Goal: Find contact information: Find contact information

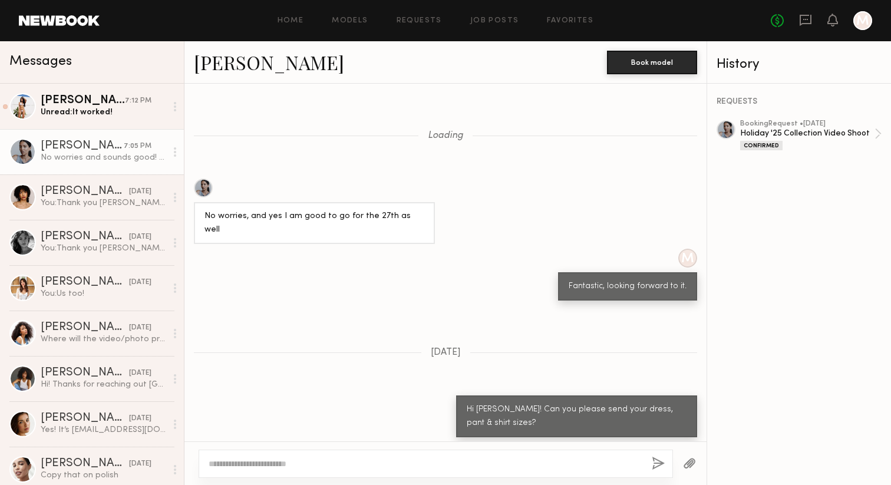
scroll to position [384, 0]
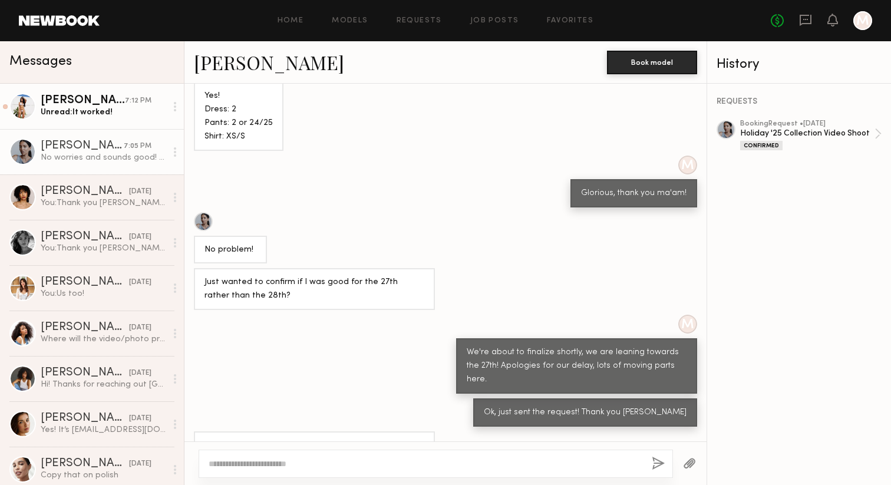
click at [87, 100] on div "[PERSON_NAME]" at bounding box center [83, 101] width 84 height 12
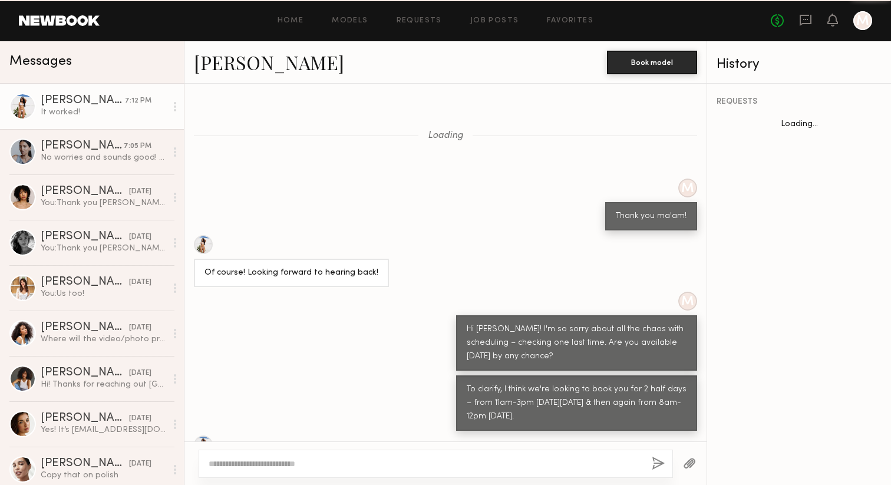
scroll to position [318, 0]
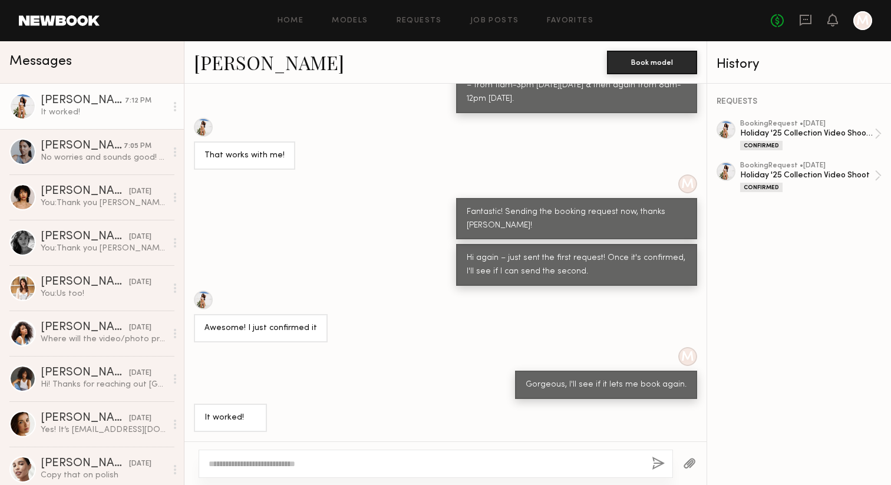
click at [252, 457] on div at bounding box center [436, 464] width 474 height 28
click at [235, 466] on textarea at bounding box center [426, 464] width 434 height 12
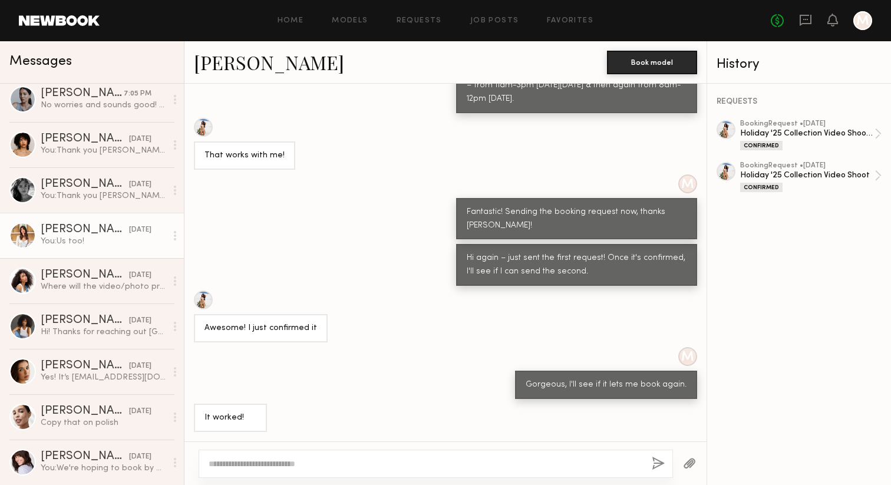
scroll to position [0, 0]
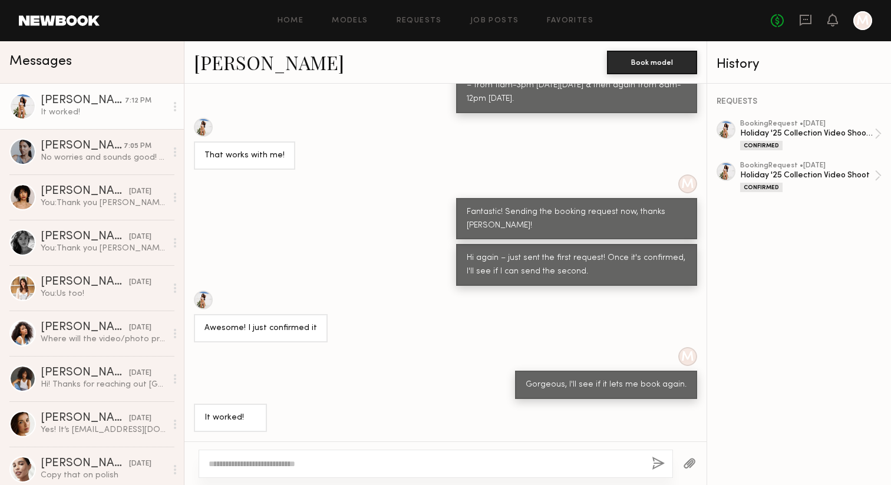
click at [418, 409] on div "It worked!" at bounding box center [445, 418] width 522 height 28
click at [72, 137] on link "[PERSON_NAME] 7:05 PM No worries and sounds good! Just confirmed for the 27th" at bounding box center [92, 151] width 184 height 45
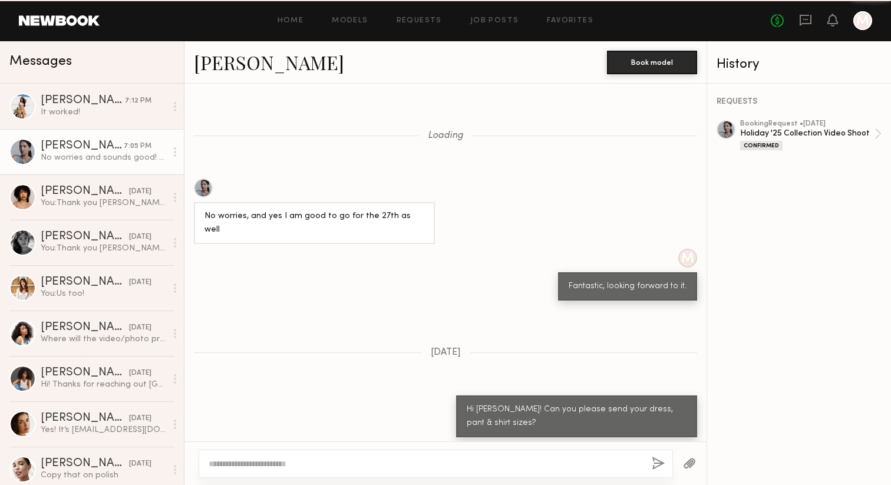
scroll to position [384, 0]
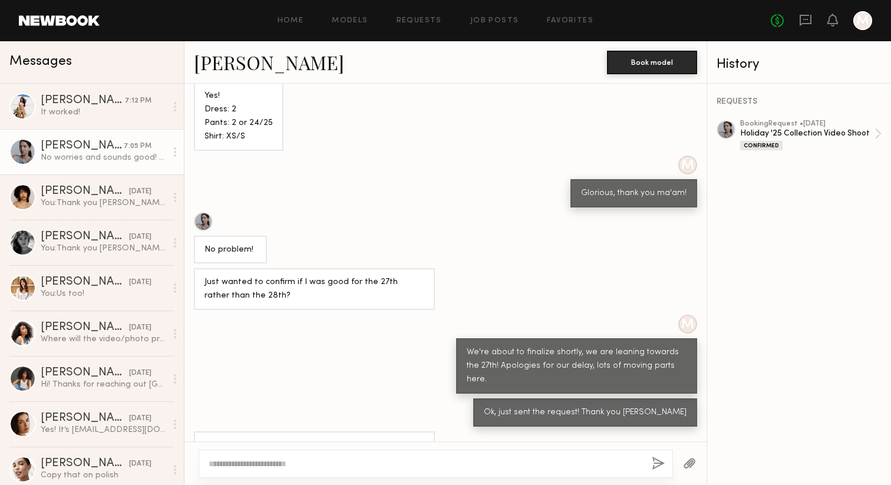
type textarea "*"
click at [224, 452] on textarea "**********" at bounding box center [426, 458] width 434 height 24
type textarea "**********"
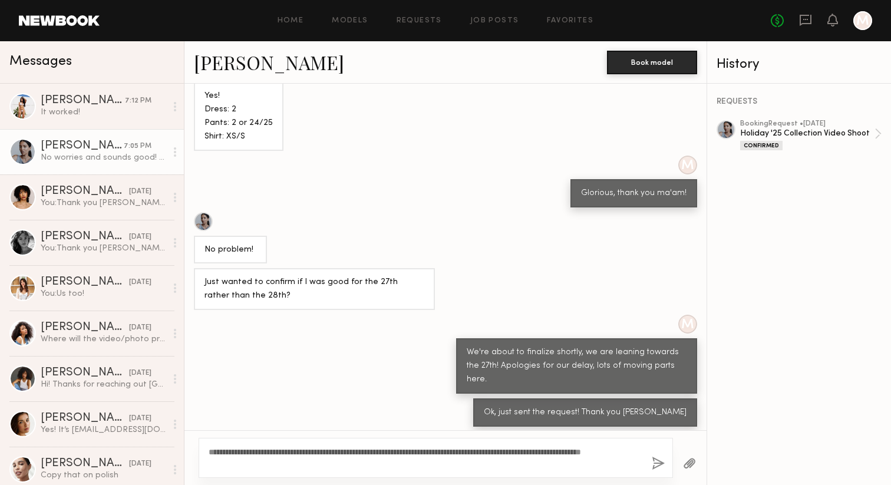
click at [656, 465] on button "button" at bounding box center [658, 464] width 13 height 15
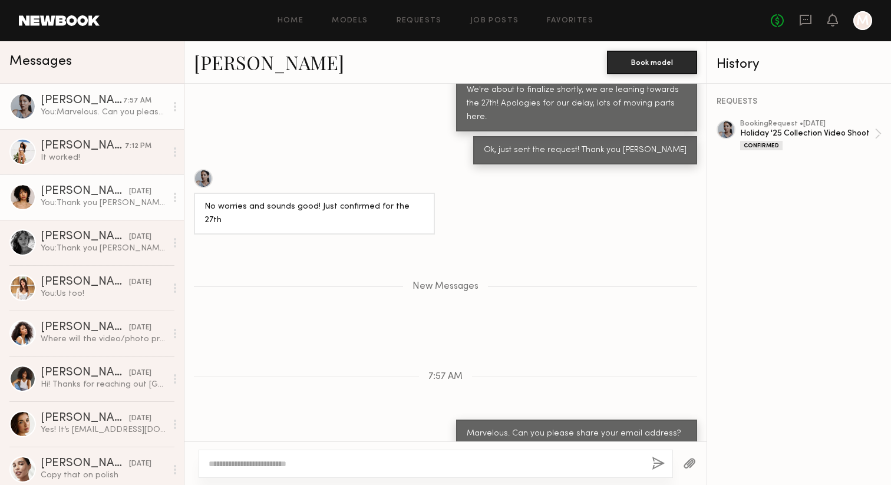
scroll to position [720, 0]
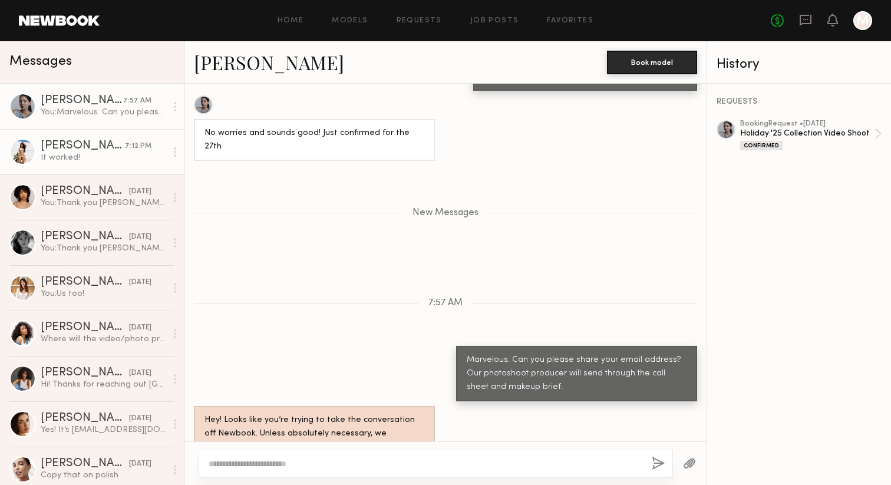
click at [71, 140] on div "[PERSON_NAME]" at bounding box center [83, 146] width 84 height 12
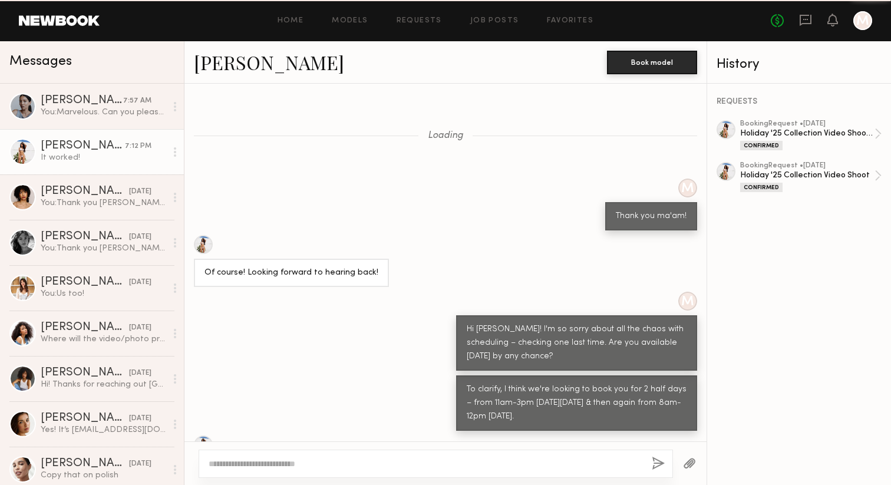
scroll to position [318, 0]
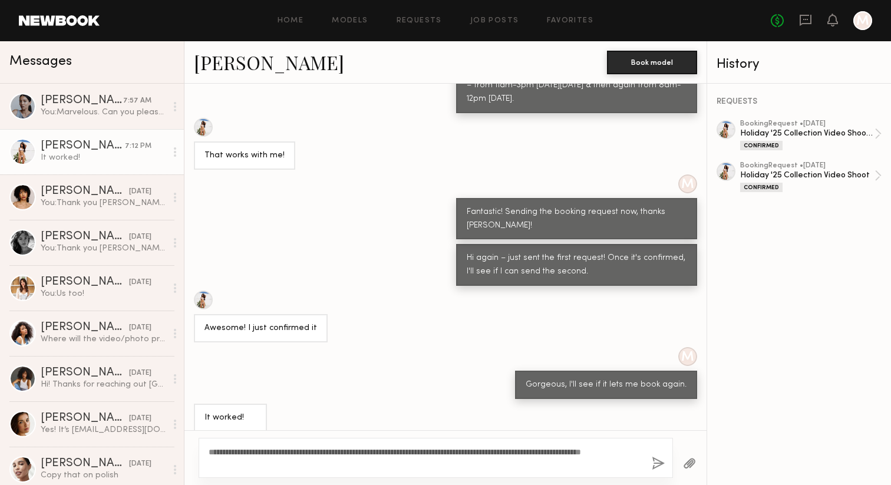
type textarea "**********"
click at [659, 464] on button "button" at bounding box center [658, 464] width 13 height 15
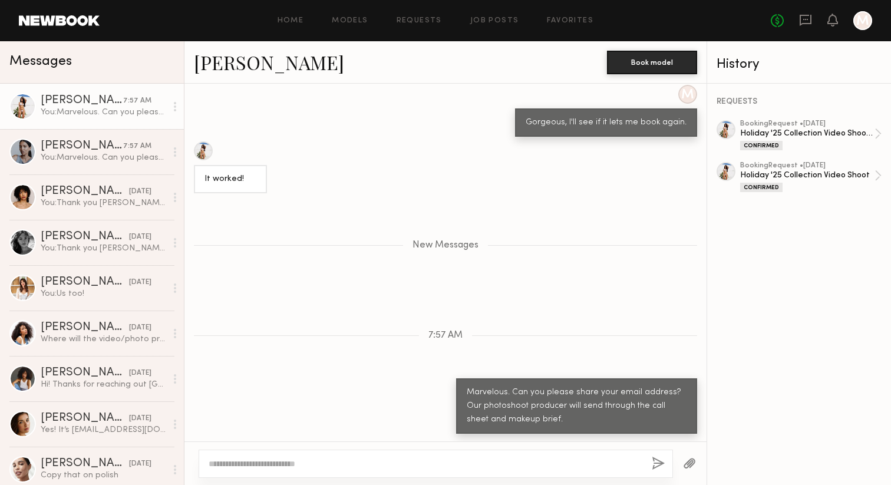
scroll to position [654, 0]
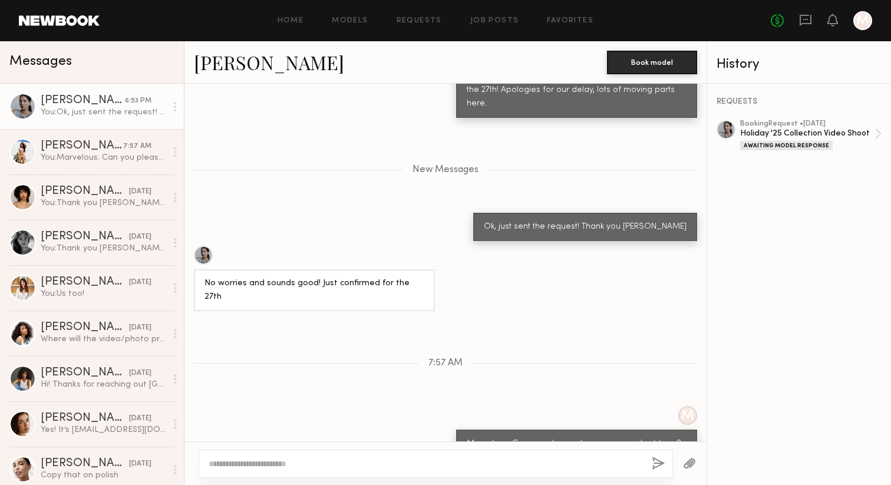
scroll to position [843, 0]
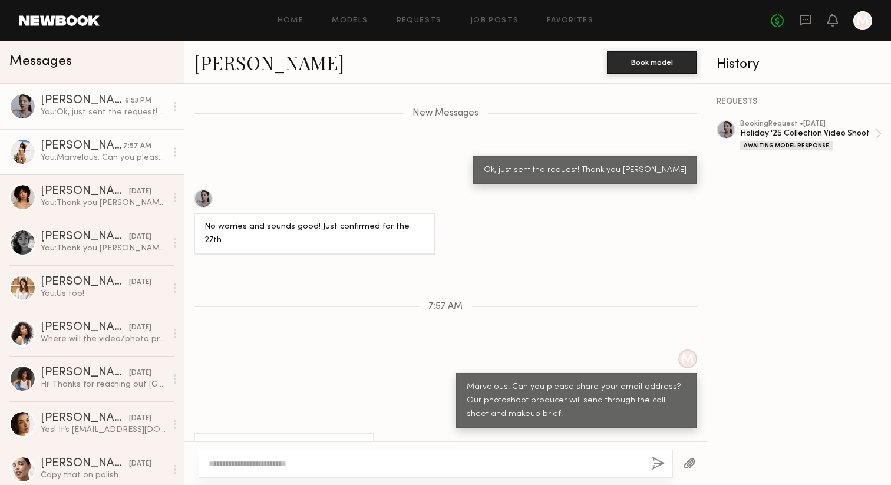
click at [101, 147] on div "[PERSON_NAME]" at bounding box center [82, 146] width 83 height 12
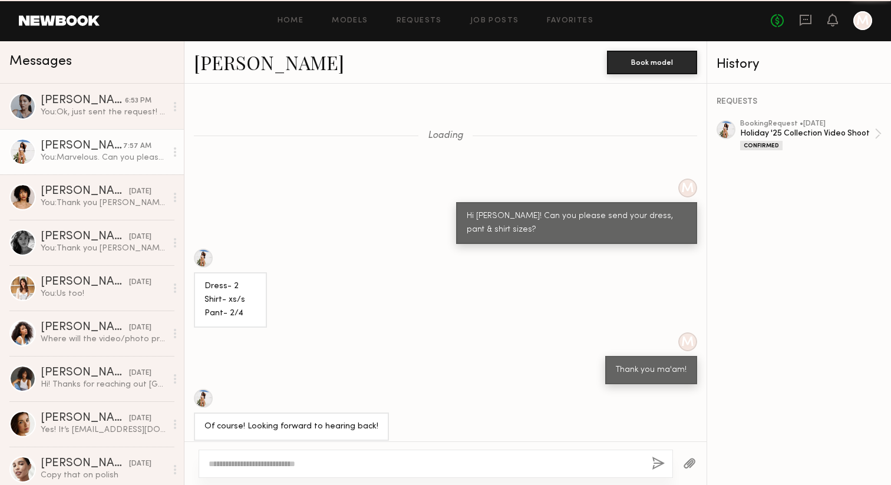
scroll to position [644, 0]
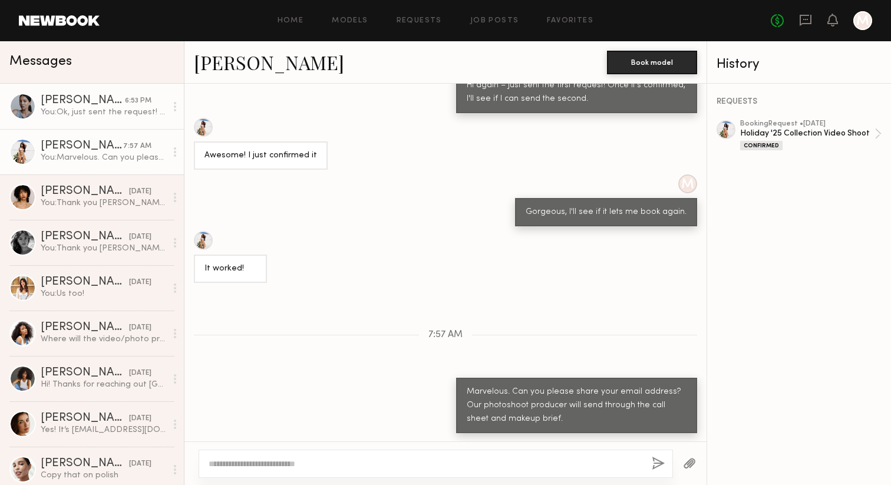
click at [118, 120] on link "Samiya G. 6:53 PM You: Ok, just sent the request! Thank you Samiya" at bounding box center [92, 106] width 184 height 45
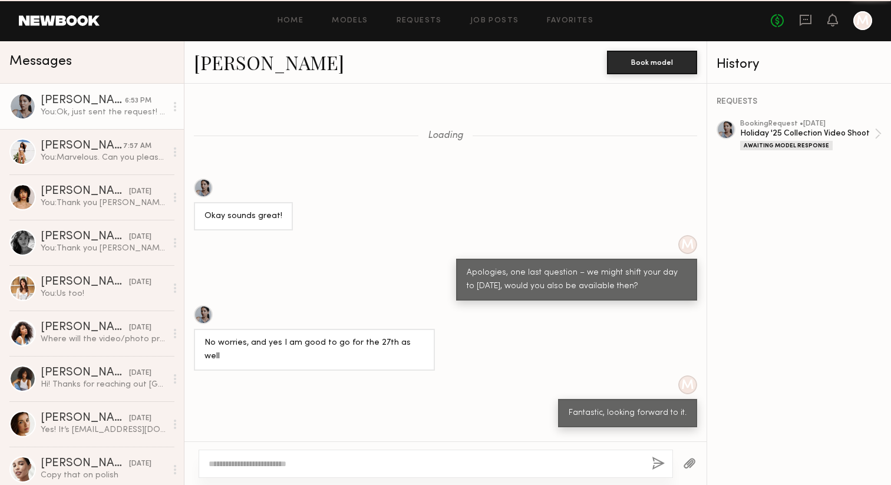
scroll to position [753, 0]
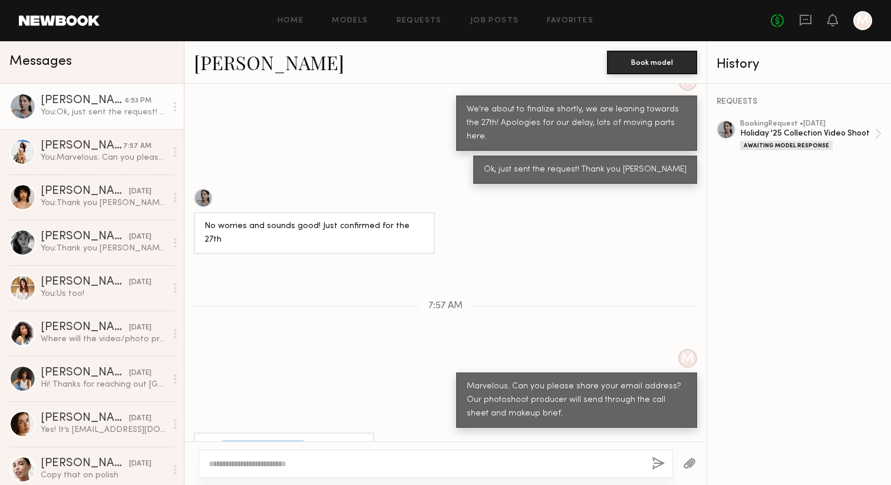
drag, startPoint x: 221, startPoint y: 417, endPoint x: 304, endPoint y: 419, distance: 83.1
click at [304, 433] on div "Yes, gsamiya@yahoo.com" at bounding box center [284, 447] width 180 height 28
copy div "gsamiya@yahoo.com"
click at [304, 433] on div "Yes, gsamiya@yahoo.com" at bounding box center [284, 447] width 180 height 28
click at [126, 138] on link "Christina M. 8:08 AM Unread: Christinagracemathew@gmail.com" at bounding box center [92, 151] width 184 height 45
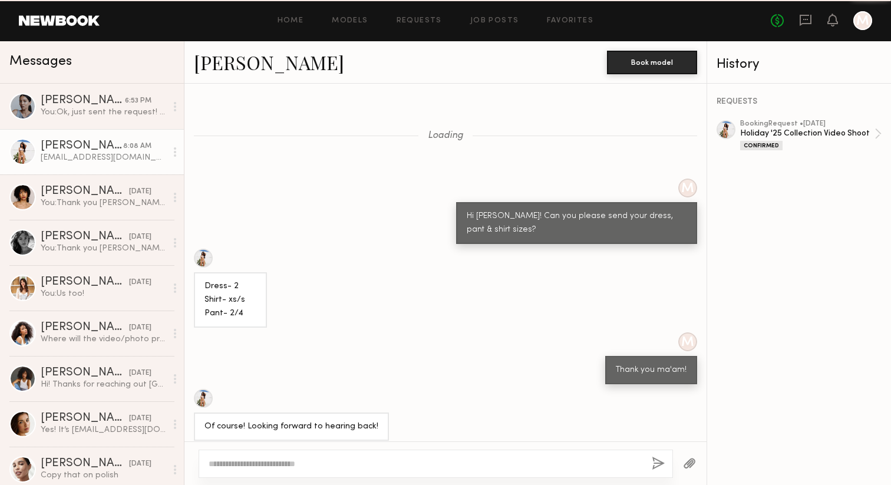
scroll to position [757, 0]
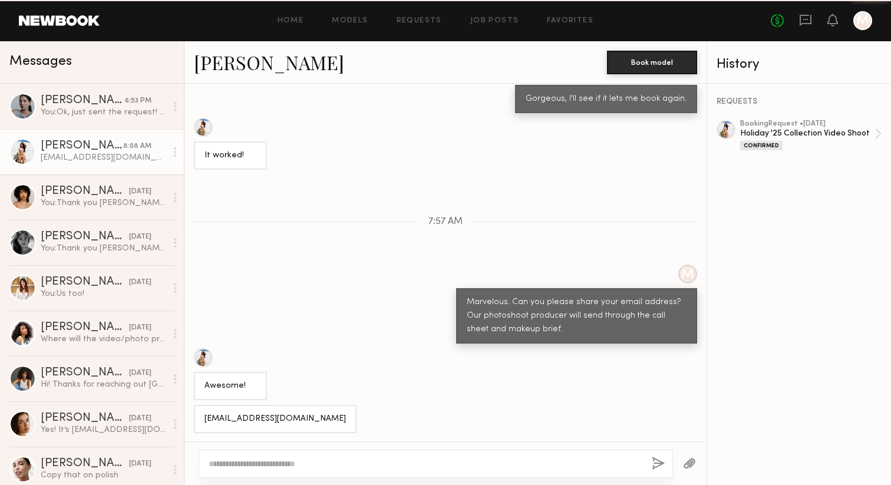
click at [113, 159] on div "[EMAIL_ADDRESS][DOMAIN_NAME]" at bounding box center [104, 157] width 126 height 11
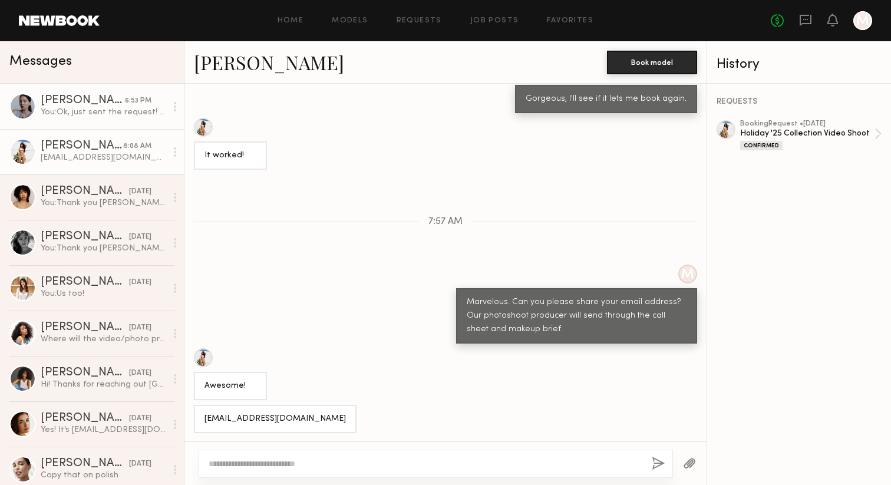
click at [68, 100] on div "[PERSON_NAME]" at bounding box center [83, 101] width 84 height 12
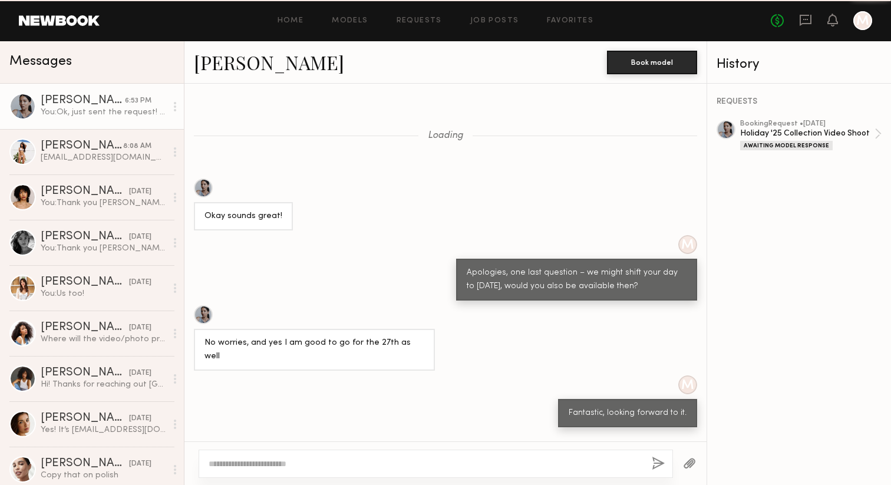
scroll to position [753, 0]
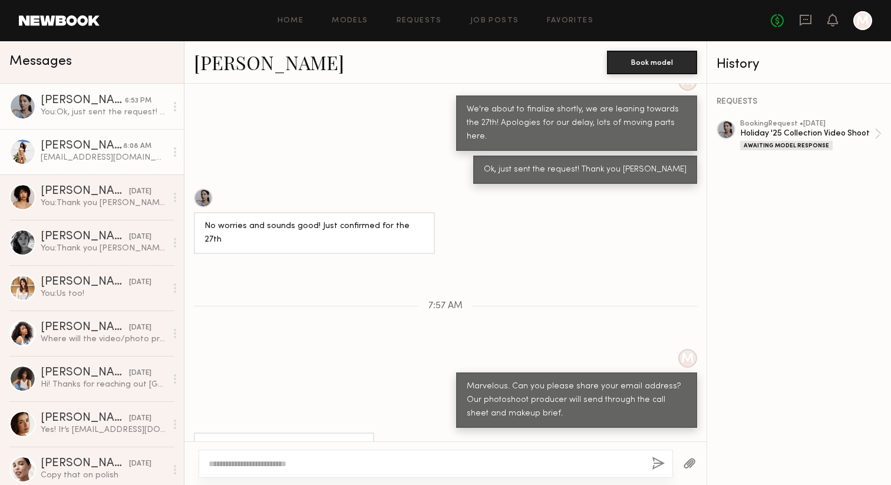
click at [103, 157] on div "[EMAIL_ADDRESS][DOMAIN_NAME]" at bounding box center [104, 157] width 126 height 11
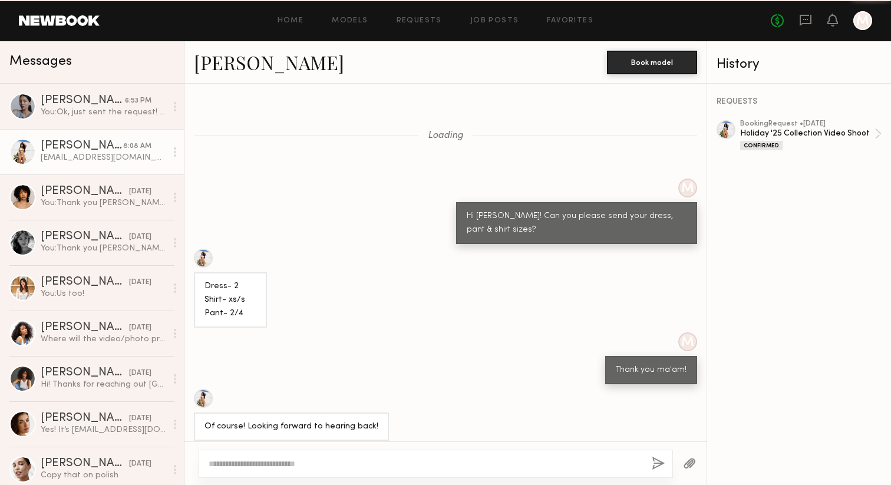
scroll to position [757, 0]
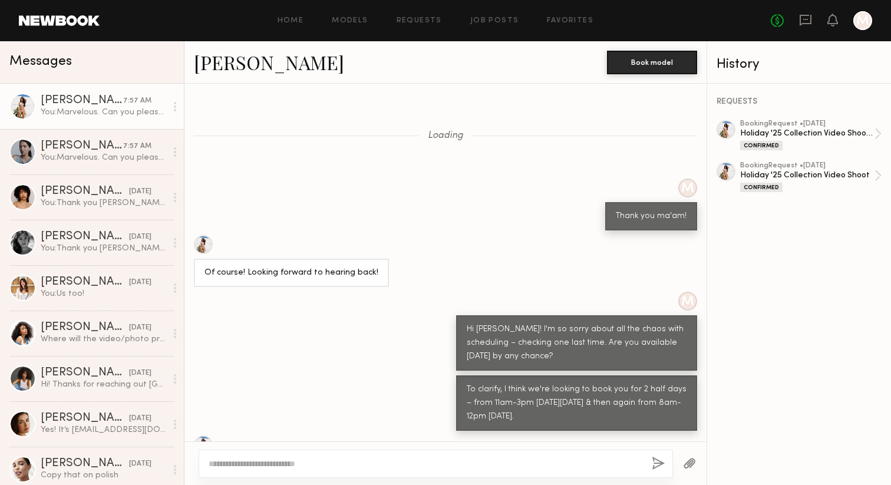
scroll to position [767, 0]
